Goal: Communication & Community: Ask a question

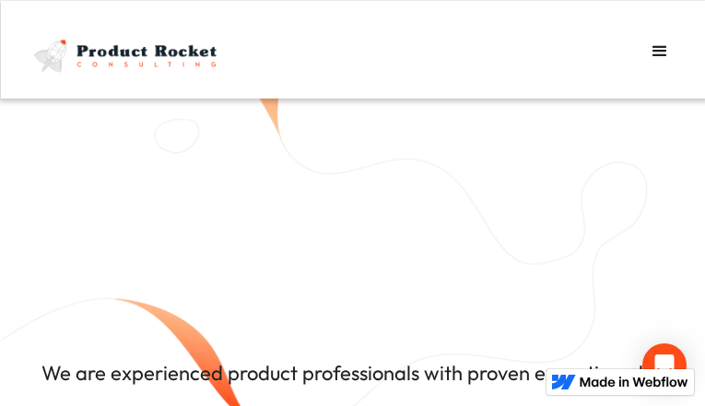
type input "dXXfNmxukJAqU"
type input "itixeqedox50@gmail.com"
type input "VwaIrlEEicJRco"
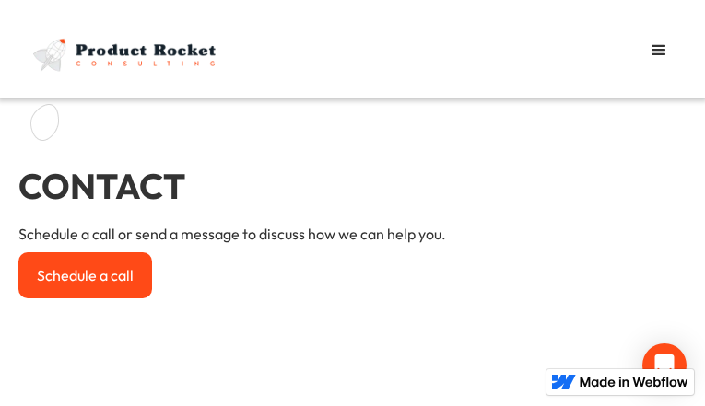
type input "PloCxBBXIAWc"
type input "itixeqedox50@gmail.com"
type input "hNrXbDepWGBanx"
select select "Second"
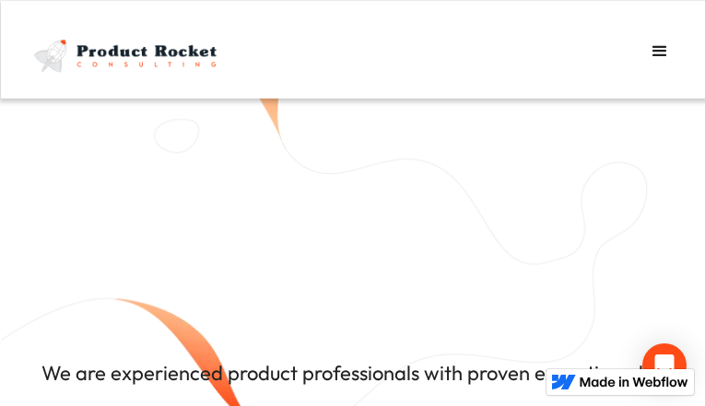
type input "epLzLdRtju"
type input "itixeqedox50@gmail.com"
type input "bthetkaW"
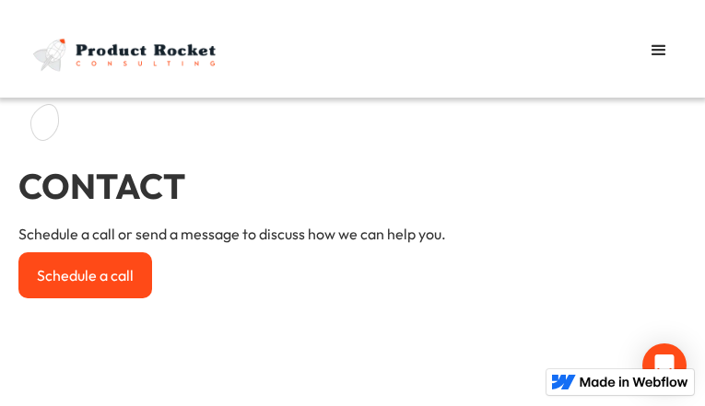
type input "UhDKSZylzFQzJ"
type input "[EMAIL_ADDRESS][DOMAIN_NAME]"
type input "fvAjtnHKotKtOAaN"
select select "Second"
